Goal: Find specific page/section: Find specific page/section

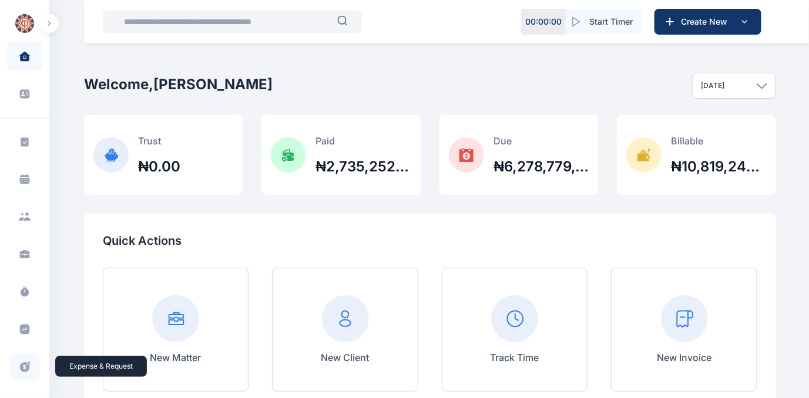
click at [22, 365] on icon at bounding box center [25, 367] width 12 height 12
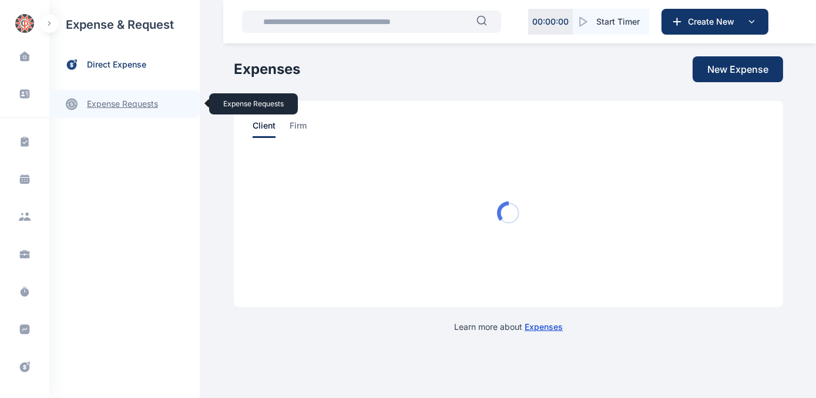
click at [89, 105] on link "expense requests expense requests" at bounding box center [124, 104] width 150 height 28
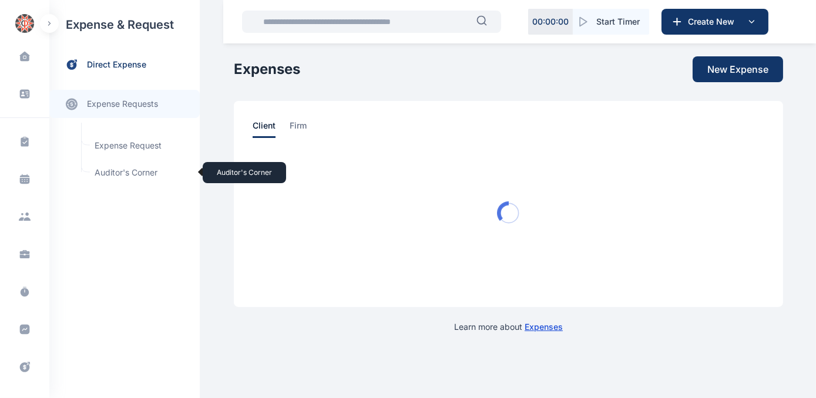
click at [115, 167] on span "Auditor's Corner Auditor's Corner" at bounding box center [140, 172] width 106 height 22
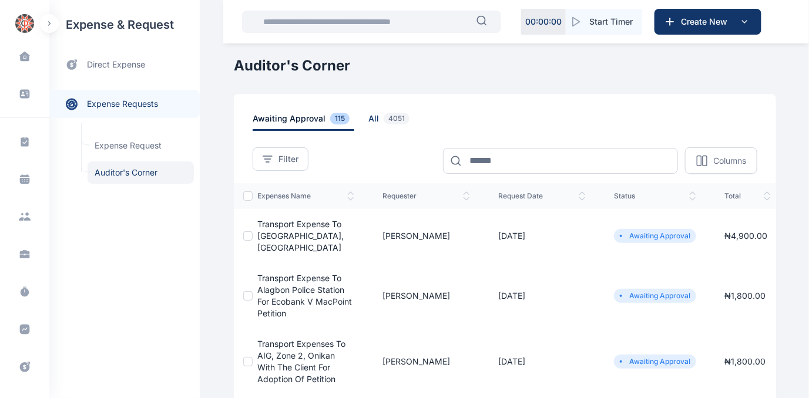
click at [368, 115] on span "all 4051" at bounding box center [391, 122] width 46 height 18
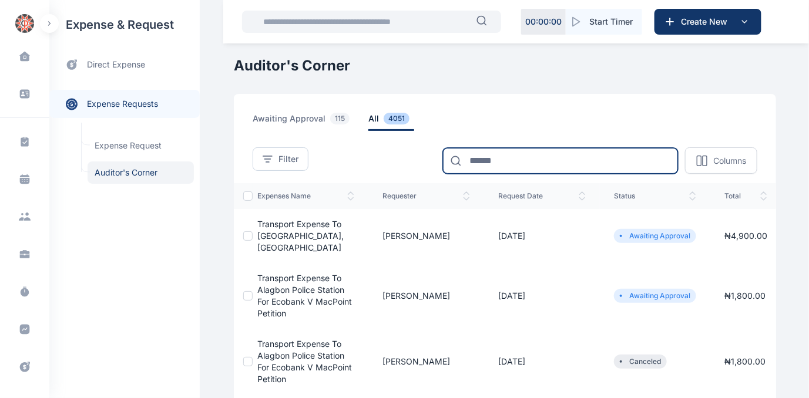
click at [517, 160] on input at bounding box center [560, 161] width 235 height 26
type input "*******"
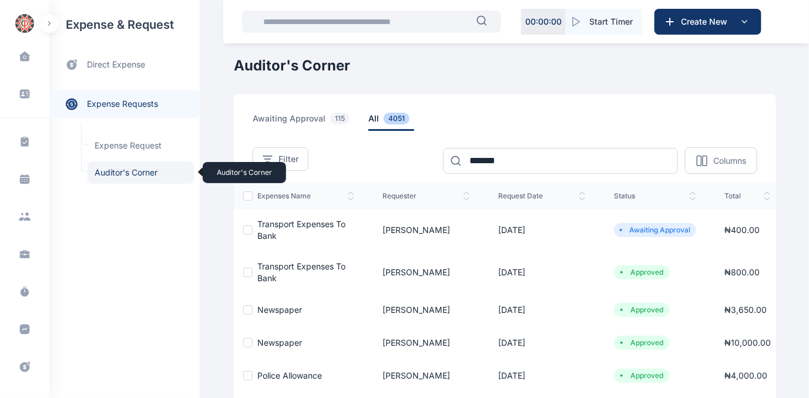
click at [105, 171] on span "Auditor's Corner Auditor's Corner" at bounding box center [140, 172] width 106 height 22
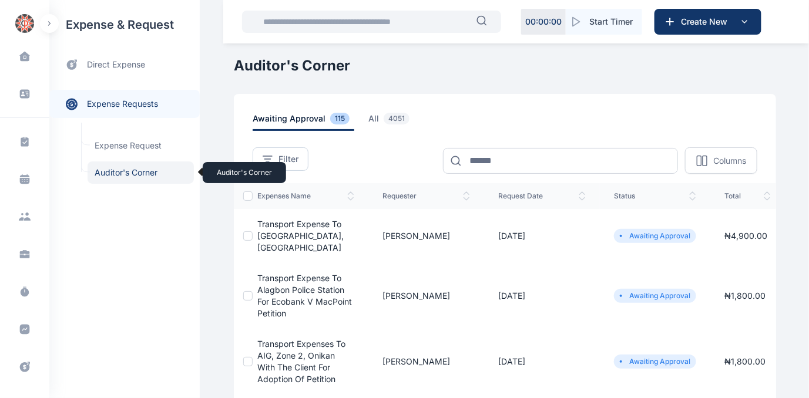
click at [114, 172] on span "Auditor's Corner Auditor's Corner" at bounding box center [140, 172] width 106 height 22
click at [131, 169] on span "Auditor's Corner Auditor's Corner" at bounding box center [140, 172] width 106 height 22
